Goal: Task Accomplishment & Management: Manage account settings

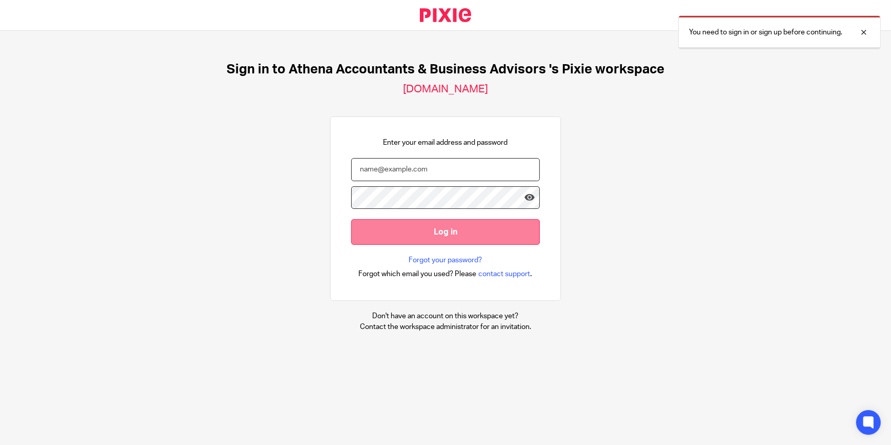
type input "[PERSON_NAME][EMAIL_ADDRESS][DOMAIN_NAME]"
click at [435, 239] on input "Log in" at bounding box center [445, 231] width 189 height 25
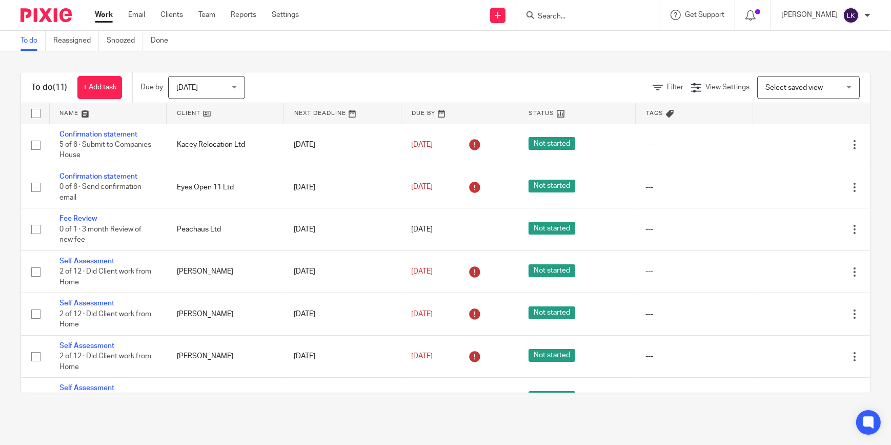
click at [197, 93] on span "Today" at bounding box center [203, 87] width 54 height 22
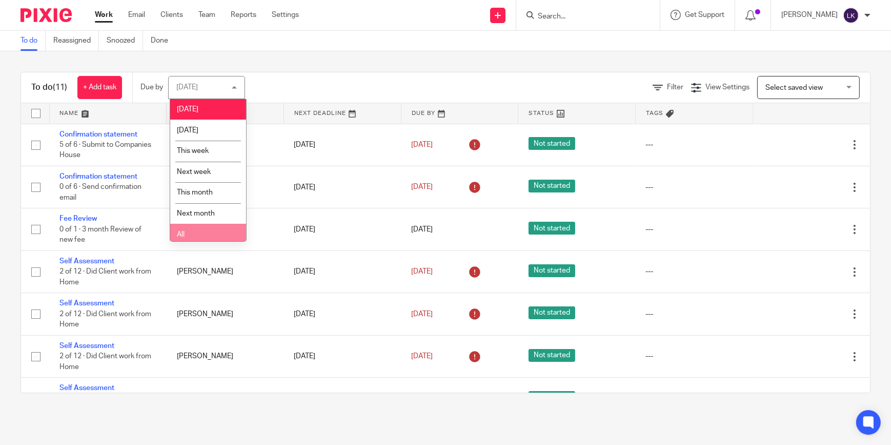
click at [209, 236] on li "All" at bounding box center [208, 234] width 76 height 21
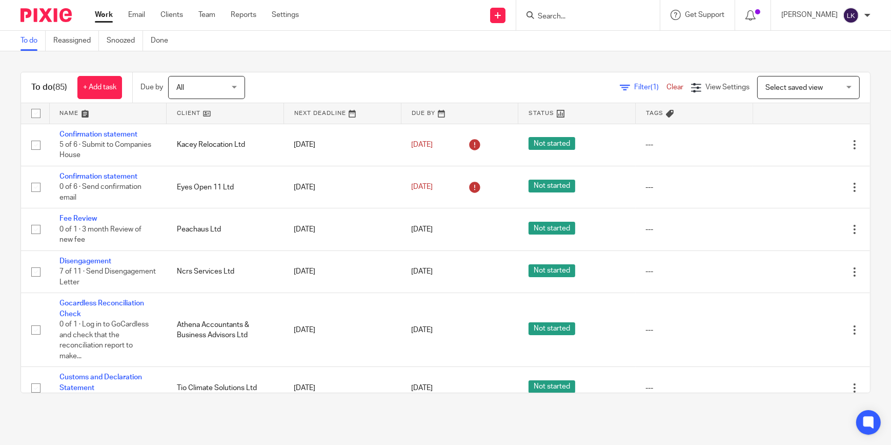
click at [85, 112] on link at bounding box center [108, 113] width 117 height 21
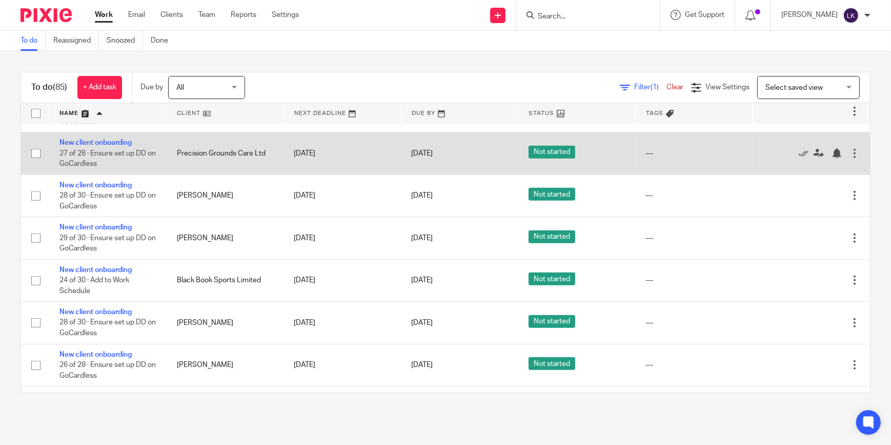
scroll to position [1453, 0]
